Goal: Information Seeking & Learning: Learn about a topic

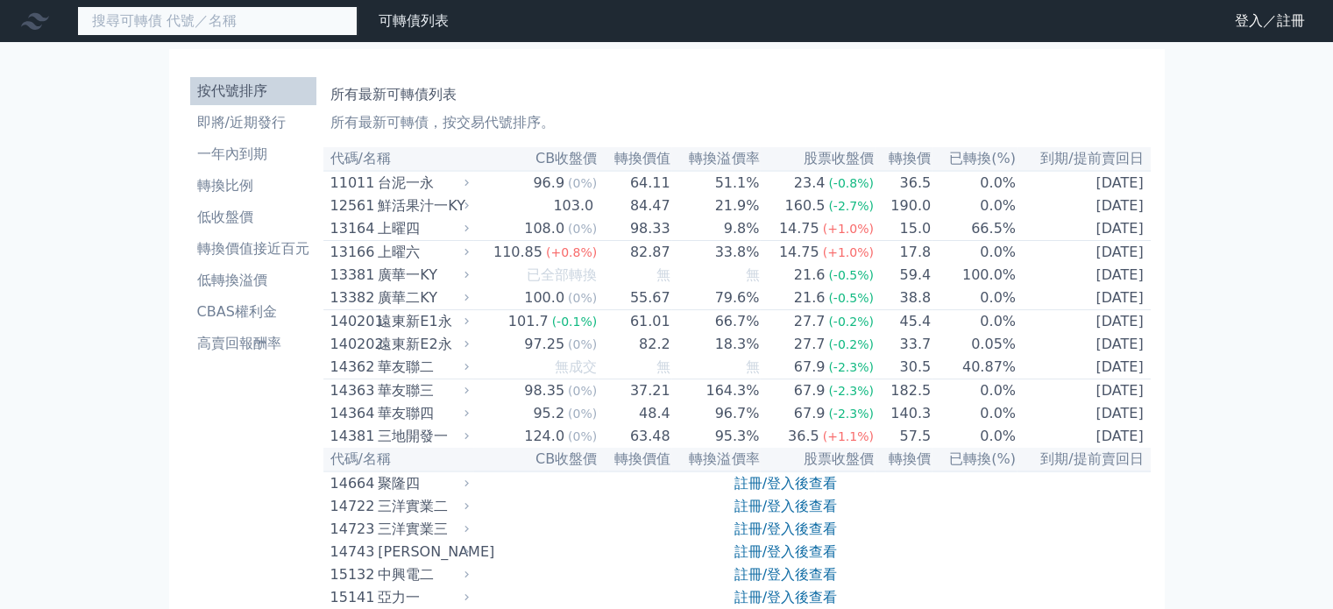
click at [287, 32] on input at bounding box center [217, 21] width 280 height 30
type input "6"
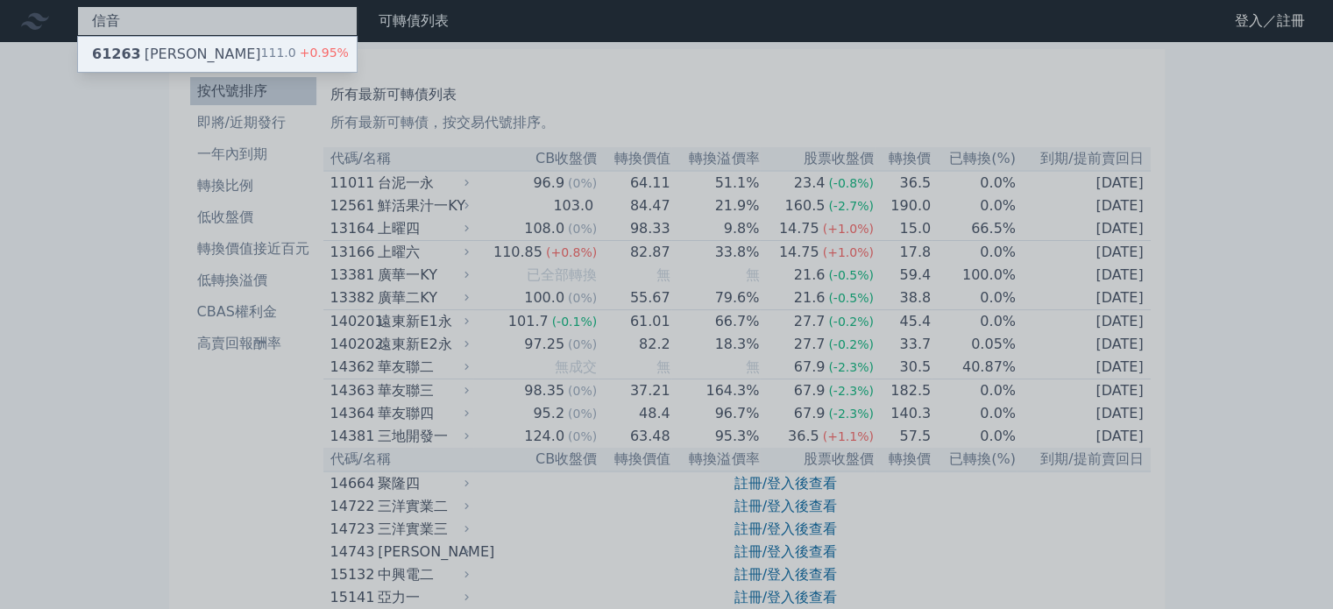
type input "信音"
click at [324, 54] on span "+0.95%" at bounding box center [322, 53] width 53 height 14
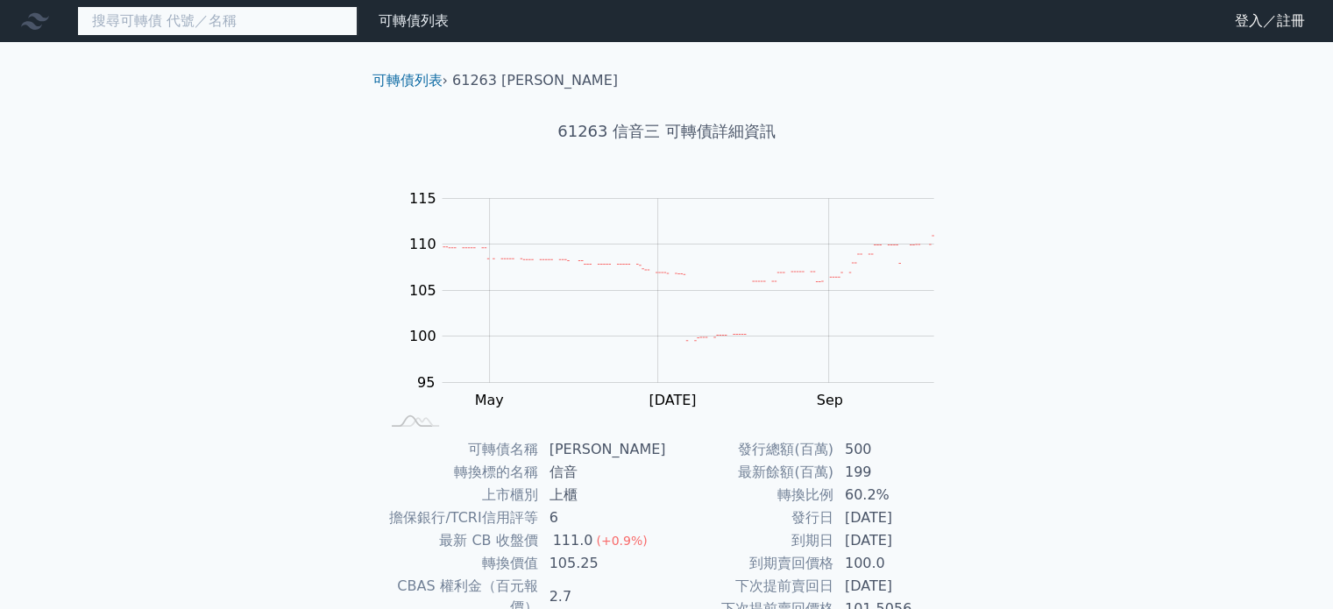
click at [192, 24] on input at bounding box center [217, 21] width 280 height 30
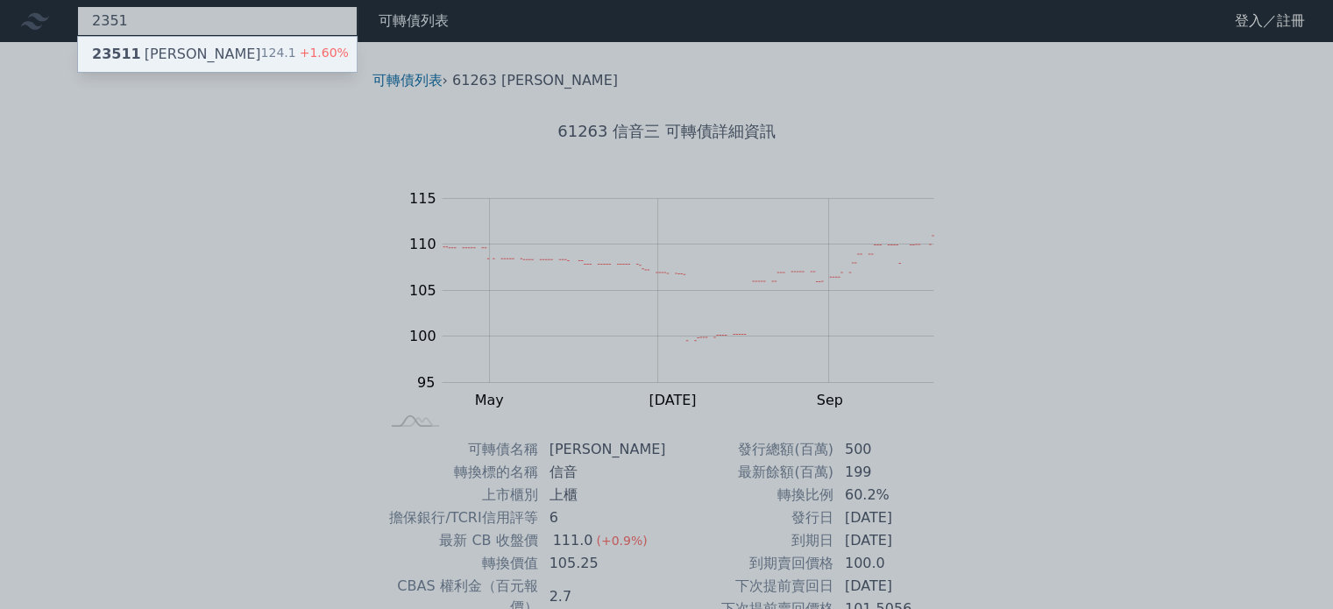
type input "2351"
click at [310, 48] on span "+1.60%" at bounding box center [322, 53] width 53 height 14
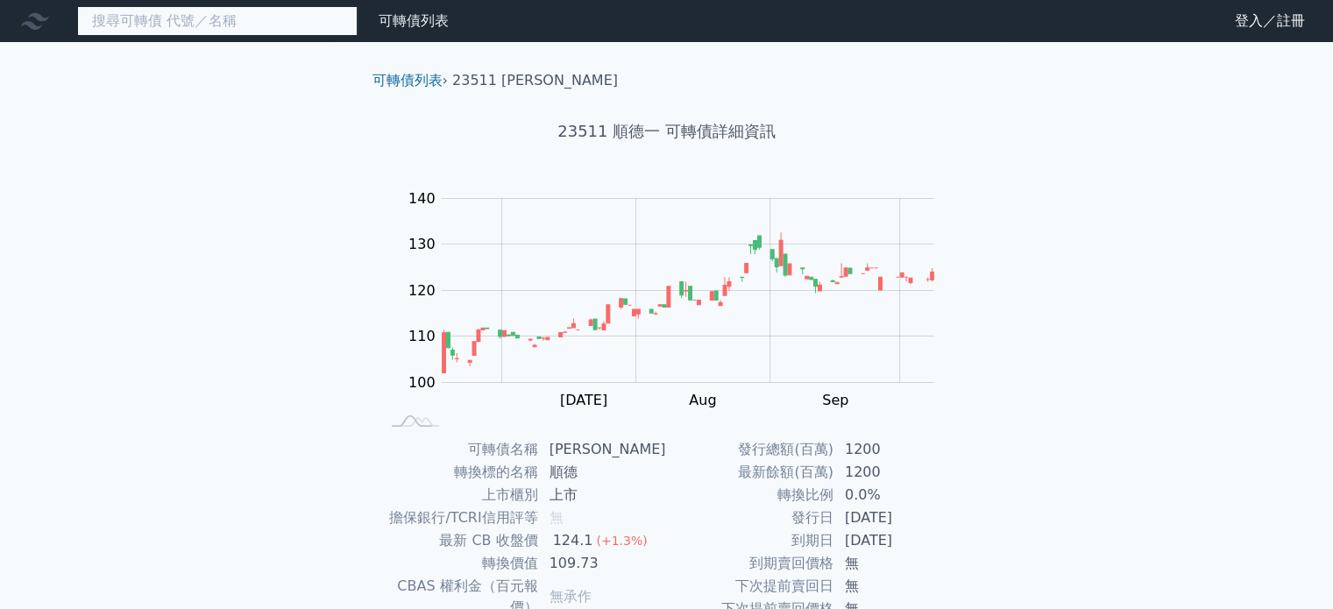
click at [204, 32] on input at bounding box center [217, 21] width 280 height 30
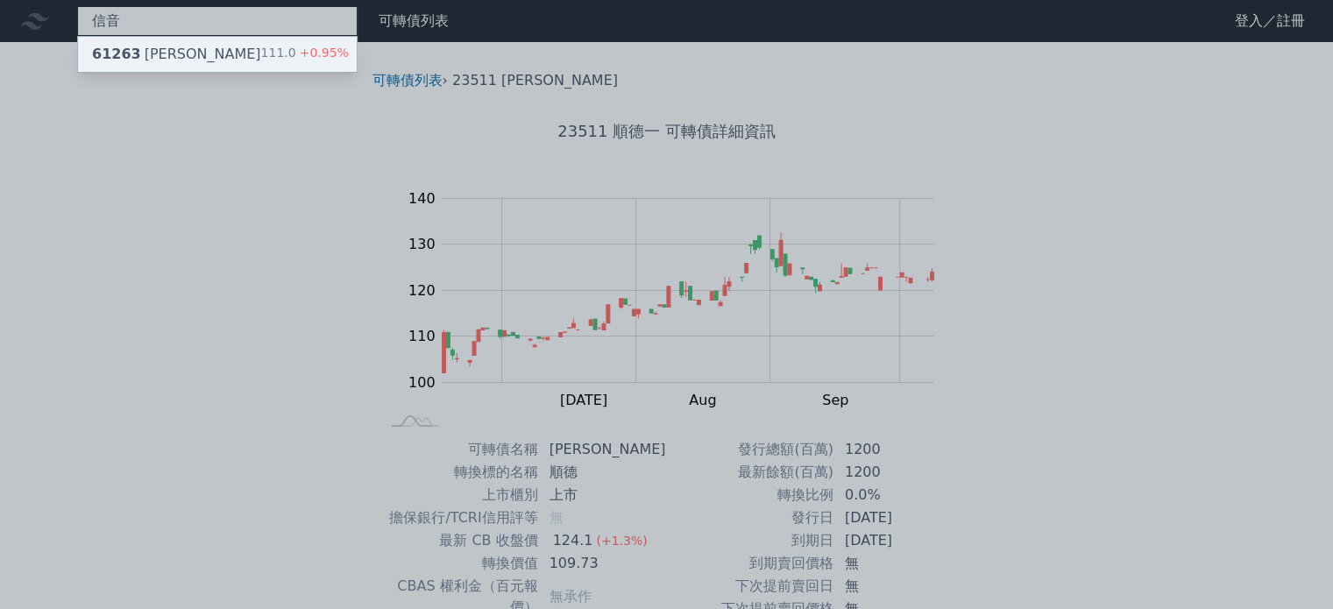
type input "信音"
click at [216, 41] on div "61263 信音三 111.0 +0.95%" at bounding box center [217, 54] width 279 height 35
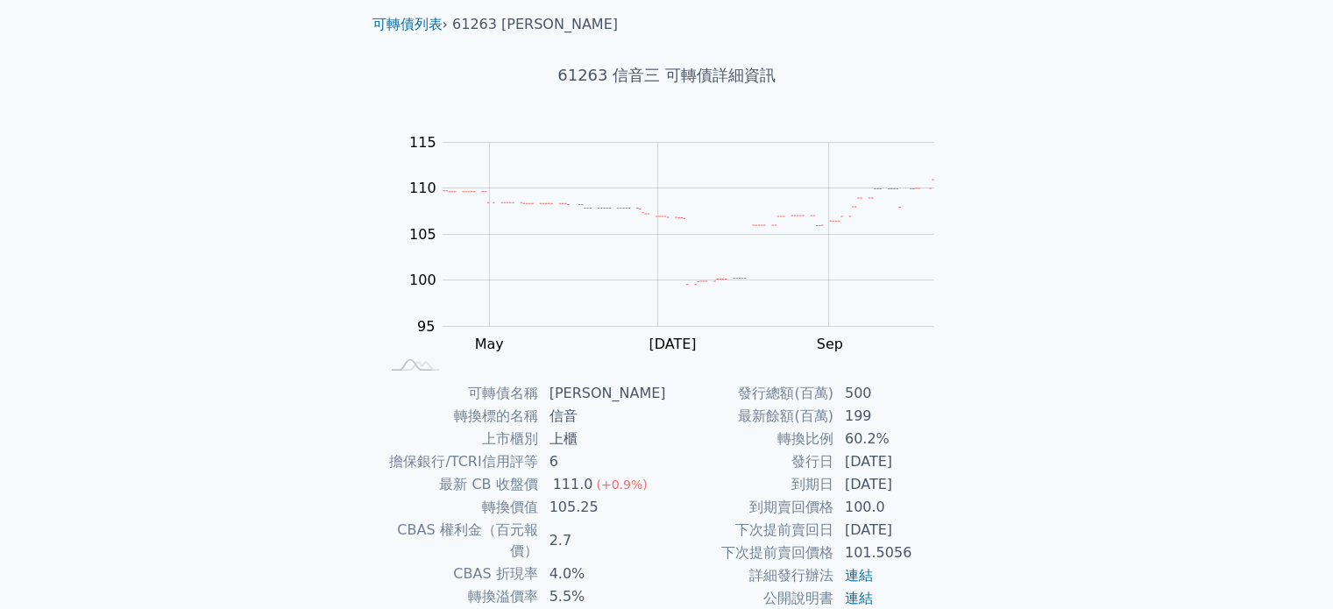
scroll to position [88, 0]
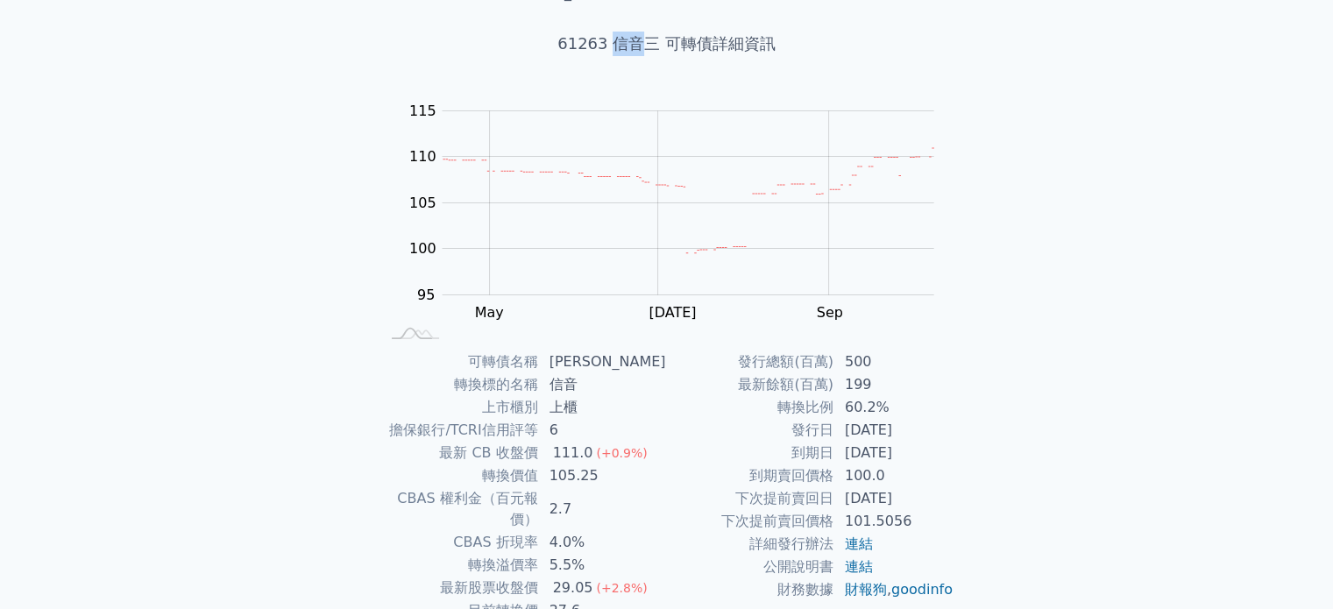
drag, startPoint x: 610, startPoint y: 46, endPoint x: 639, endPoint y: 46, distance: 28.9
click at [639, 46] on h1 "61263 信音三 可轉債詳細資訊" at bounding box center [666, 44] width 617 height 25
